Goal: Task Accomplishment & Management: Use online tool/utility

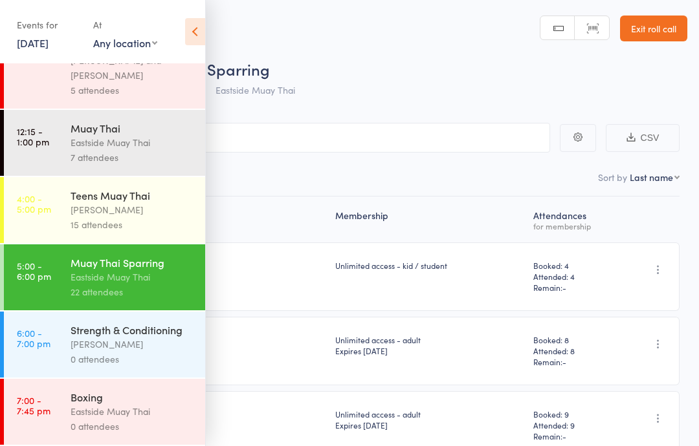
scroll to position [112, 0]
click at [127, 335] on div "Strength & Conditioning" at bounding box center [133, 330] width 124 height 14
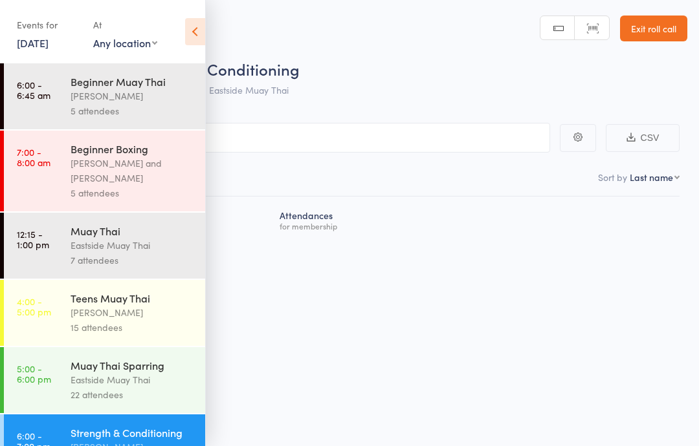
click at [121, 320] on div "[PERSON_NAME]" at bounding box center [133, 312] width 124 height 15
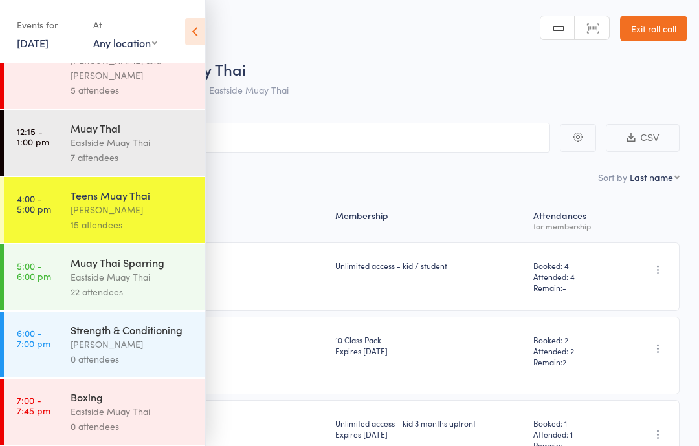
scroll to position [112, 0]
click at [137, 347] on div "[PERSON_NAME]" at bounding box center [133, 344] width 124 height 15
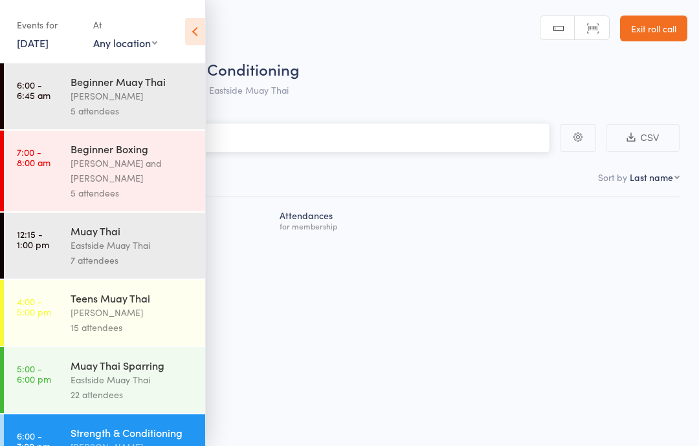
click at [319, 140] on input "search" at bounding box center [284, 138] width 531 height 30
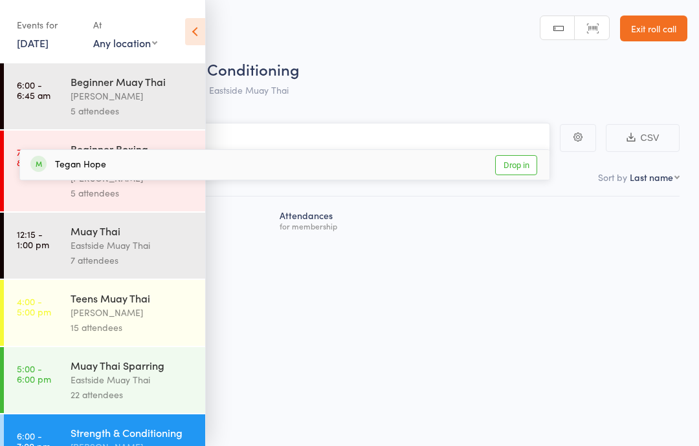
type input "teg"
click at [373, 157] on div "Tegan Hope Drop in" at bounding box center [284, 165] width 529 height 30
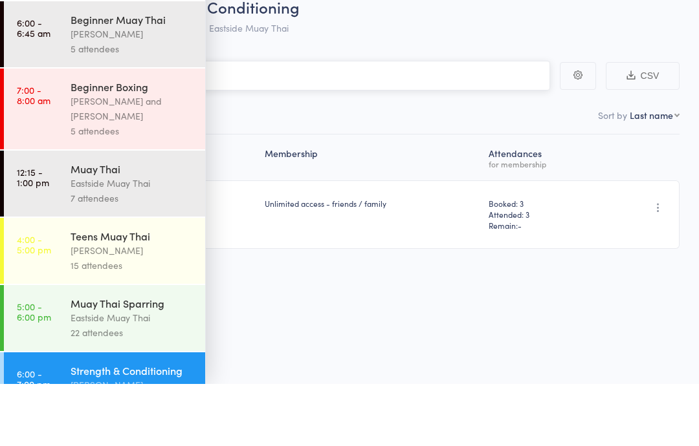
click at [405, 123] on input "search" at bounding box center [284, 138] width 531 height 30
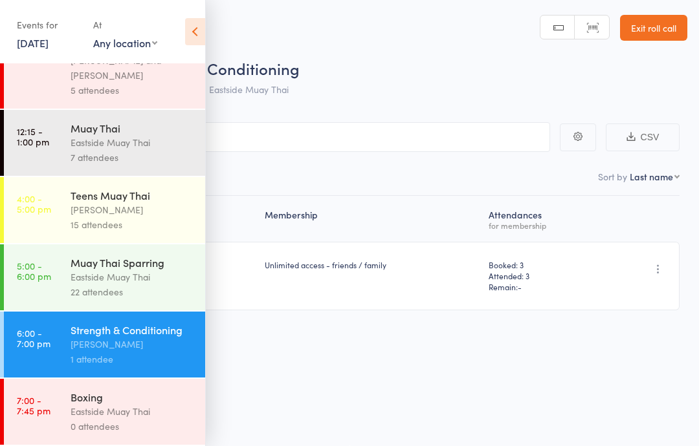
scroll to position [112, 0]
click at [113, 340] on div "[PERSON_NAME]" at bounding box center [133, 344] width 124 height 15
click at [375, 340] on div "Membership Atten­dances for membership Tegan Hope [EMAIL_ADDRESS][DOMAIN_NAME] …" at bounding box center [349, 282] width 660 height 172
click at [437, 145] on input "search" at bounding box center [284, 137] width 531 height 30
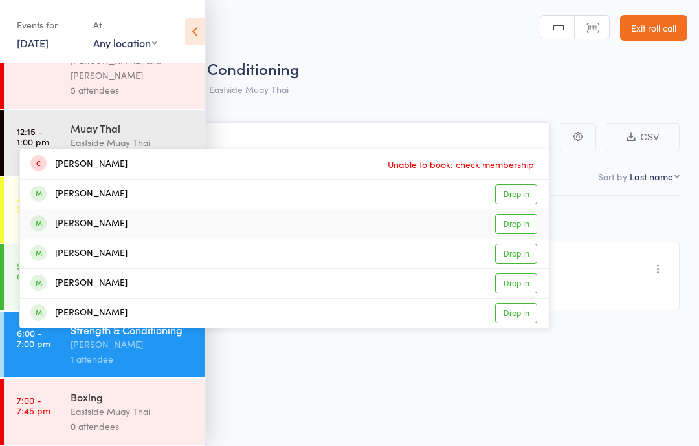
type input "[PERSON_NAME]"
click at [171, 226] on div "[PERSON_NAME] Drop in" at bounding box center [284, 224] width 529 height 29
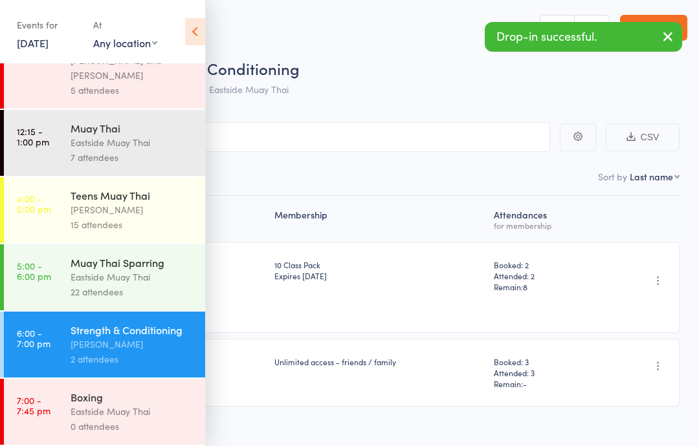
click at [432, 118] on main "CSV Checked in 2 Waiting to check in 0 Sort by Last name First name Last name B…" at bounding box center [349, 284] width 699 height 362
click at [400, 126] on input "search" at bounding box center [284, 137] width 531 height 30
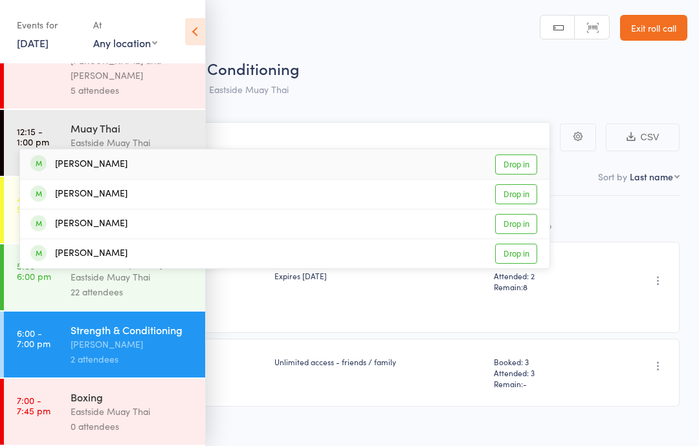
type input "ronan"
click at [127, 157] on div "[PERSON_NAME] Drop in" at bounding box center [284, 164] width 529 height 30
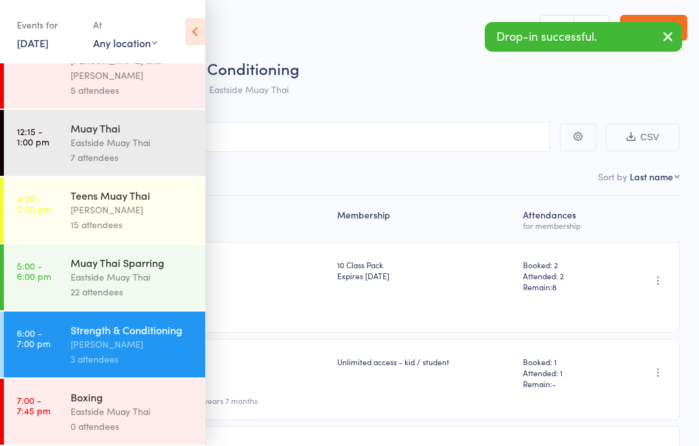
click at [366, 71] on div "Roll Call for Strength & Conditioning" at bounding box center [366, 68] width 642 height 21
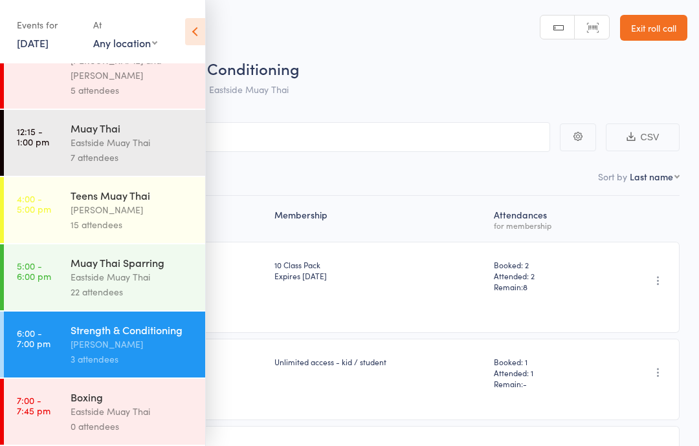
click at [407, 120] on main "CSV Checked in 3 Waiting to check in 0 Sort by Last name First name Last name B…" at bounding box center [349, 328] width 699 height 450
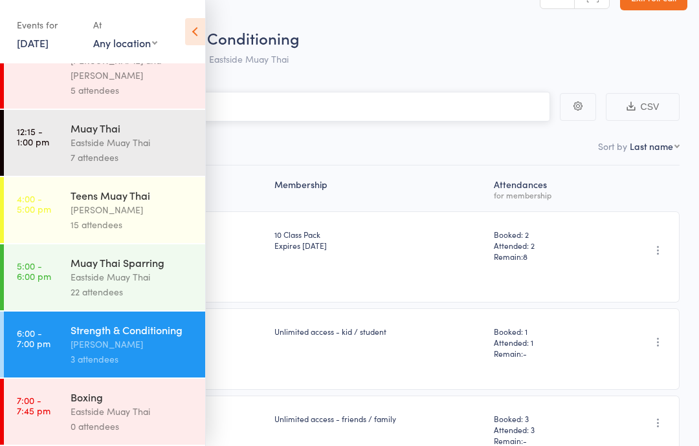
click at [366, 99] on input "search" at bounding box center [284, 107] width 531 height 30
type input "will bridges"
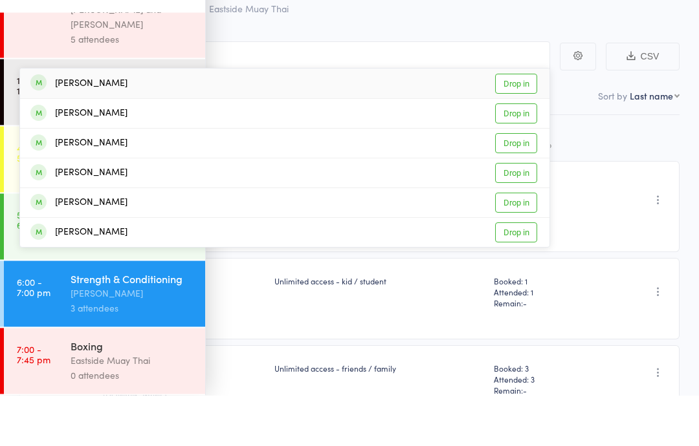
click at [373, 120] on div "[PERSON_NAME] Drop in" at bounding box center [284, 135] width 529 height 30
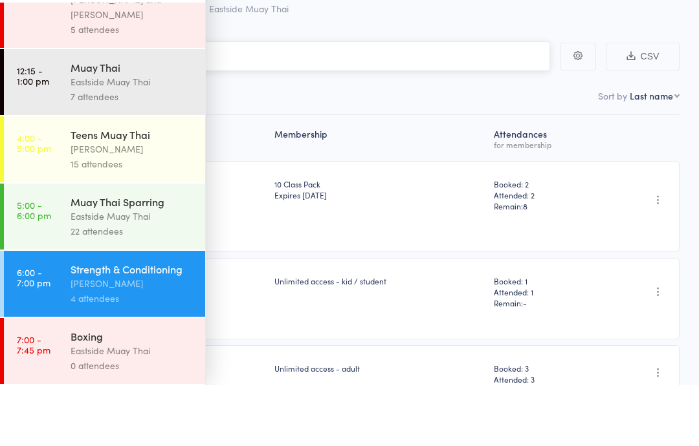
scroll to position [111, 0]
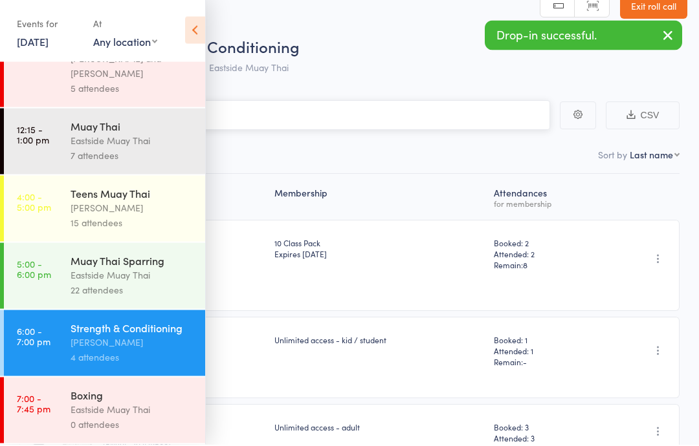
click at [426, 102] on input "search" at bounding box center [284, 117] width 531 height 30
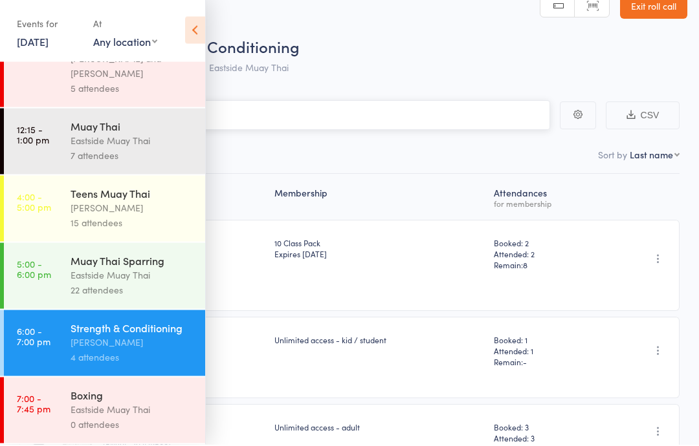
click at [340, 120] on input "search" at bounding box center [284, 117] width 531 height 30
click at [331, 124] on input "search" at bounding box center [284, 117] width 531 height 30
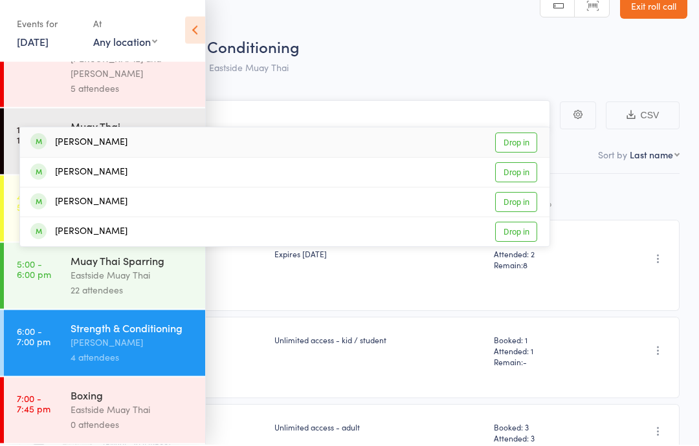
type input "[PERSON_NAME]"
click at [505, 146] on link "Drop in" at bounding box center [516, 145] width 42 height 20
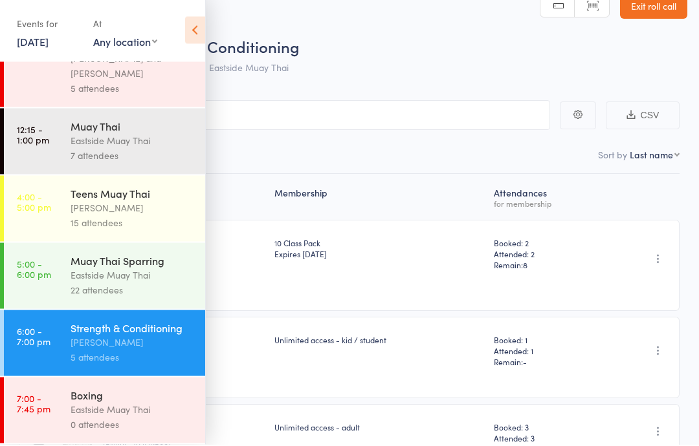
scroll to position [23, 0]
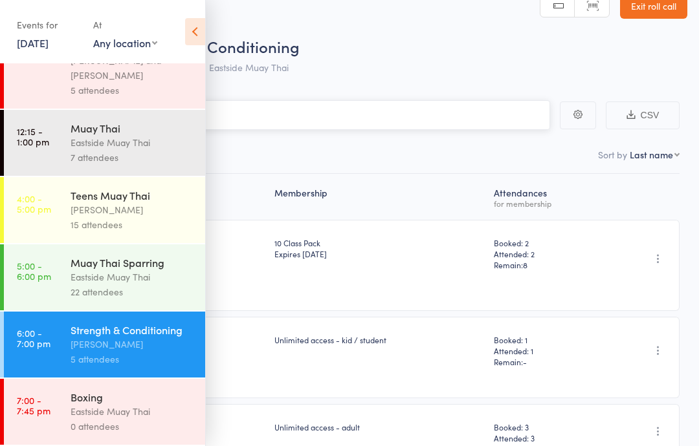
click at [268, 115] on input "search" at bounding box center [284, 115] width 531 height 30
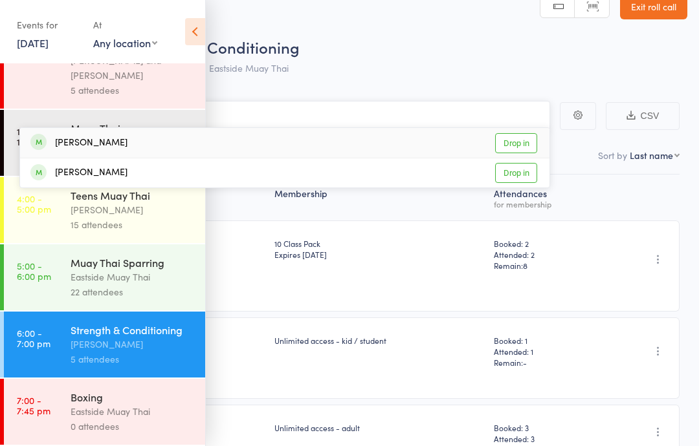
type input "[PERSON_NAME]"
click at [93, 138] on div "[PERSON_NAME]" at bounding box center [78, 143] width 97 height 15
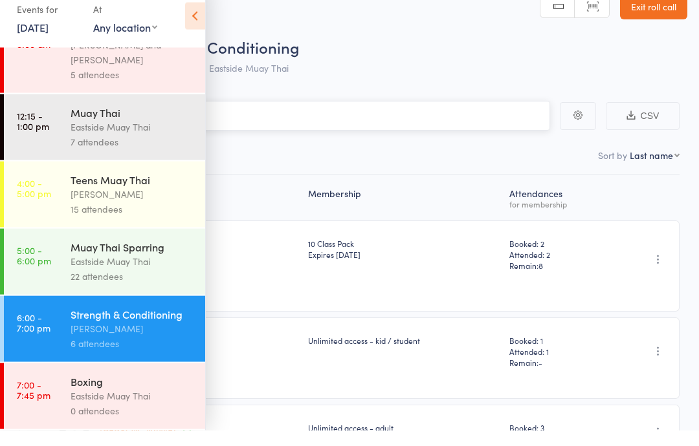
scroll to position [0, 0]
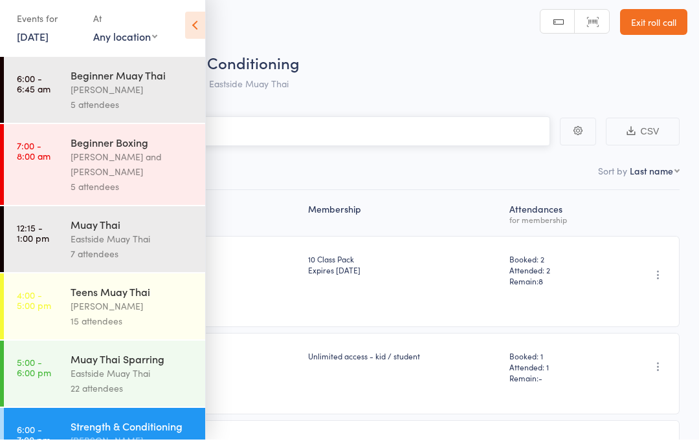
click at [455, 126] on input "search" at bounding box center [284, 138] width 531 height 30
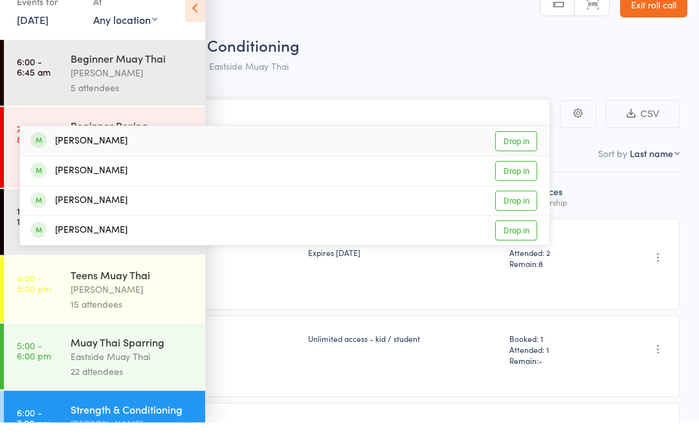
type input "[PERSON_NAME]"
click at [511, 155] on link "Drop in" at bounding box center [516, 165] width 42 height 20
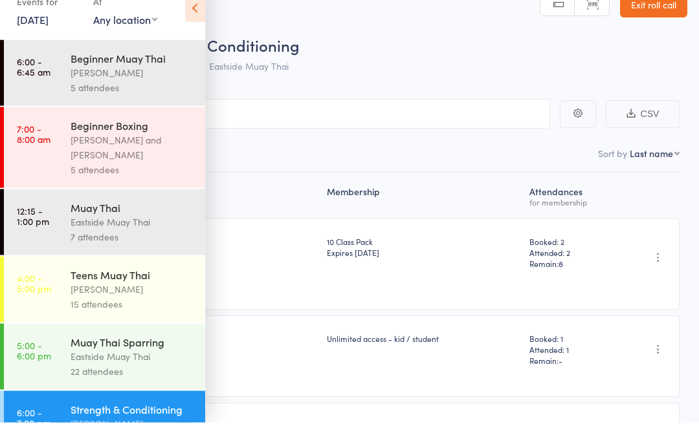
click at [371, 153] on div "Checked in 7 Waiting to check in 0" at bounding box center [349, 175] width 660 height 44
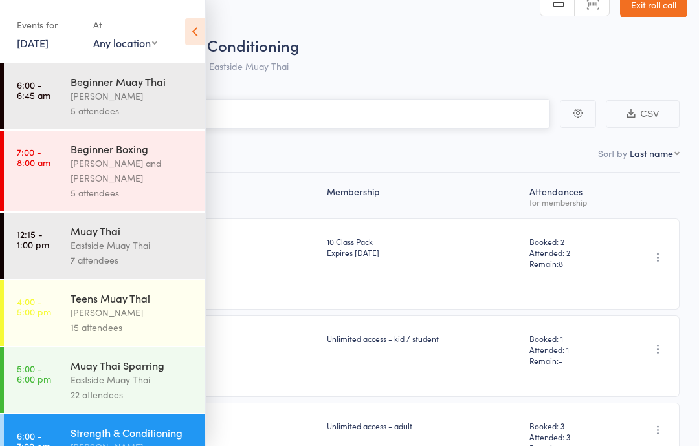
click at [301, 111] on input "search" at bounding box center [284, 114] width 531 height 30
type input "[PERSON_NAME]"
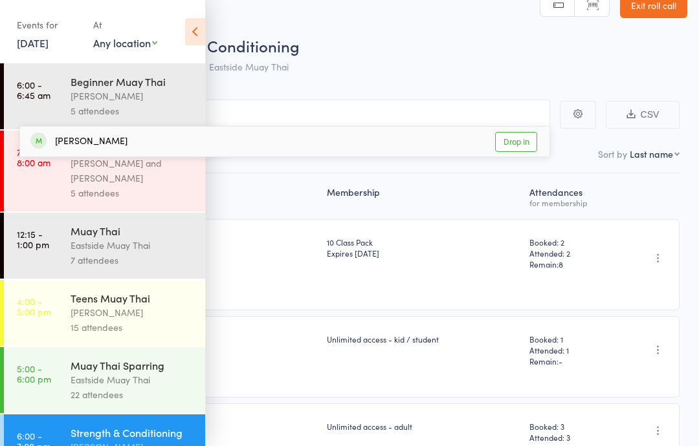
click at [516, 137] on link "Drop in" at bounding box center [516, 142] width 42 height 20
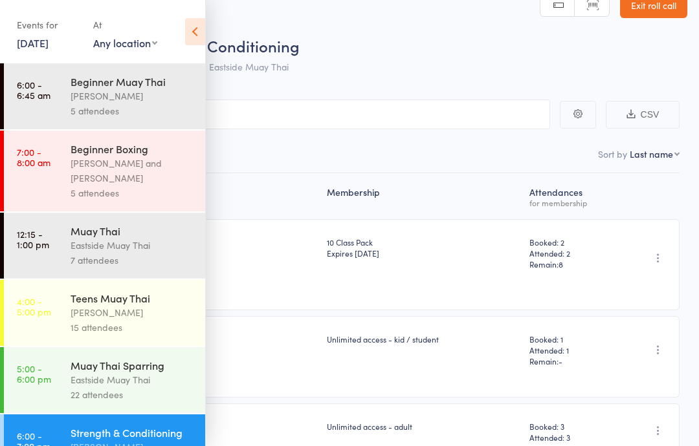
click at [484, 65] on div "Roll Call for Strength & Conditioning [DATE] 18:00 [PERSON_NAME] Eastside Muay …" at bounding box center [366, 57] width 642 height 45
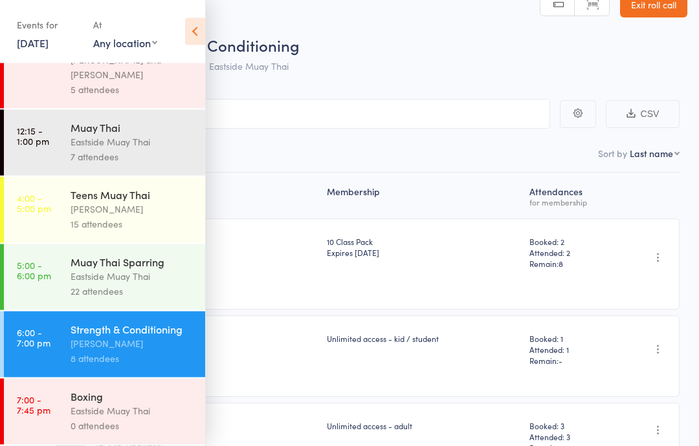
scroll to position [112, 0]
click at [123, 330] on div "Strength & Conditioning" at bounding box center [133, 330] width 124 height 14
click at [624, 67] on div "Roll Call for Strength & Conditioning [DATE] 18:00 [PERSON_NAME] Eastside Muay …" at bounding box center [366, 57] width 642 height 45
click at [152, 338] on div "[PERSON_NAME]" at bounding box center [133, 344] width 124 height 15
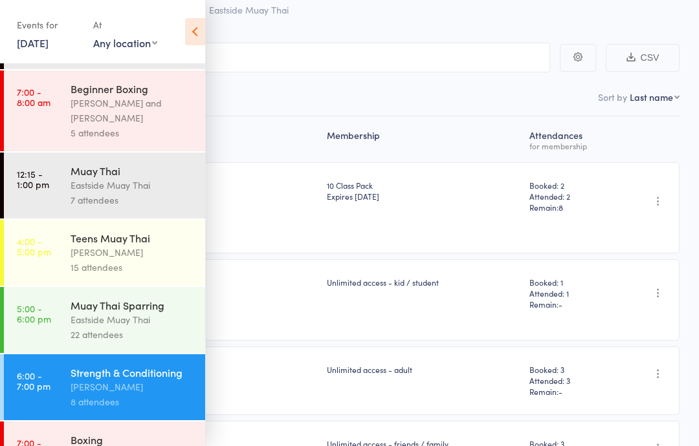
scroll to position [85, 0]
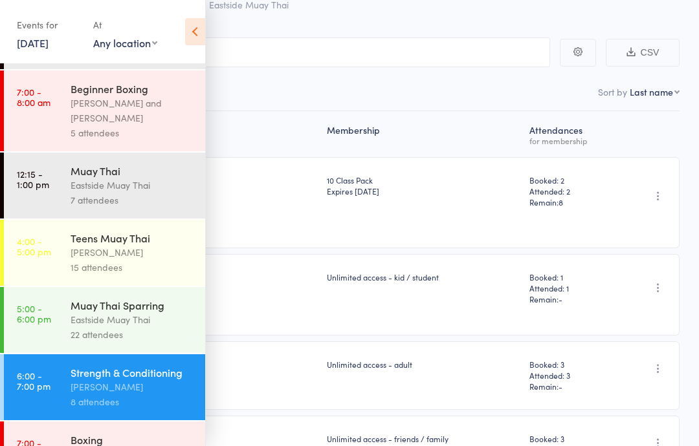
click at [201, 35] on icon at bounding box center [195, 31] width 20 height 27
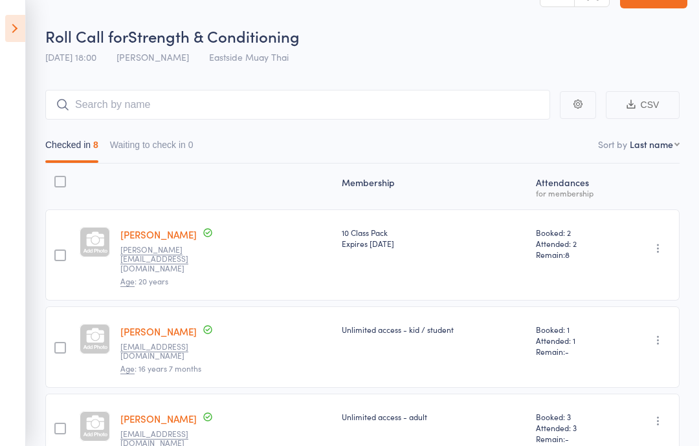
scroll to position [0, 0]
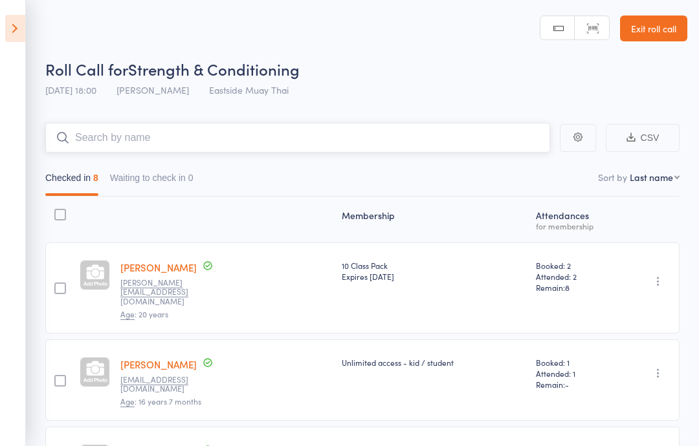
click at [220, 141] on input "search" at bounding box center [297, 138] width 505 height 30
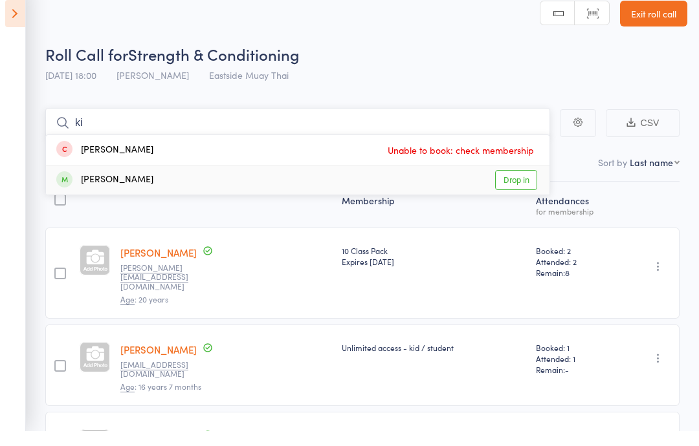
type input "ki"
click at [181, 181] on div "[PERSON_NAME] Drop in" at bounding box center [297, 195] width 503 height 29
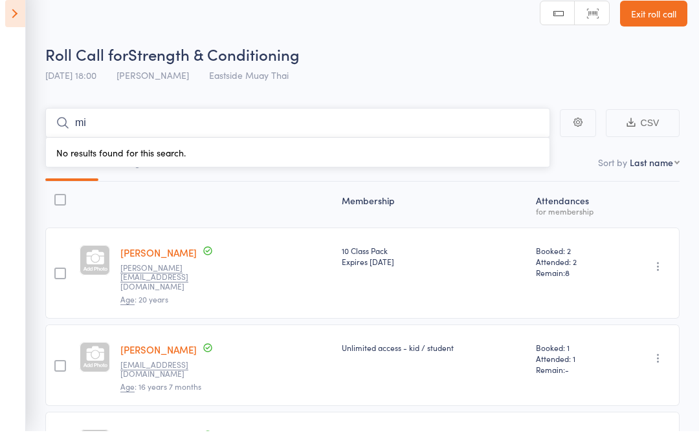
type input "m"
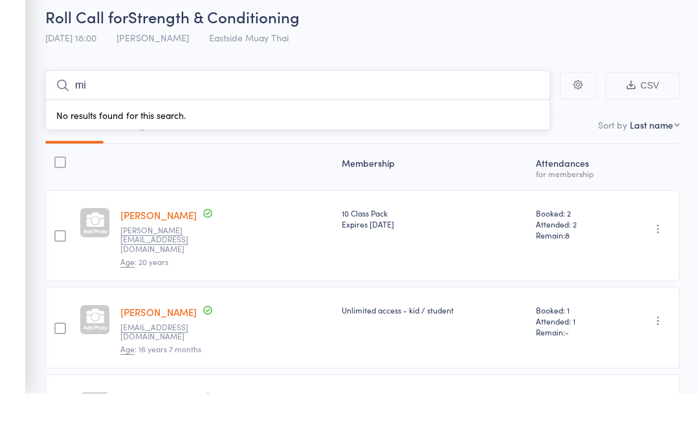
type input "m"
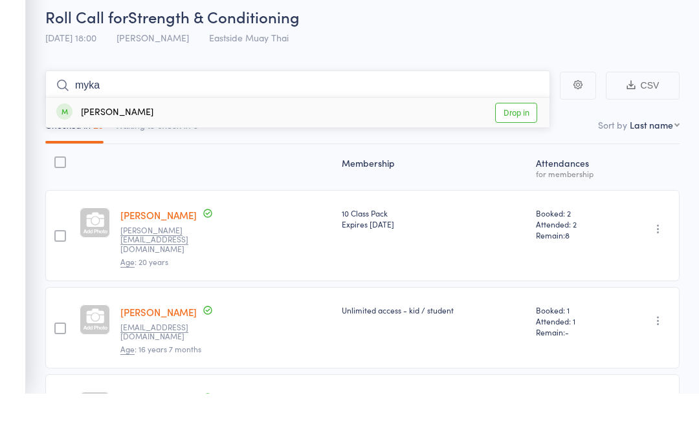
type input "myka"
click at [513, 155] on link "Drop in" at bounding box center [516, 165] width 42 height 20
